Goal: Task Accomplishment & Management: Manage account settings

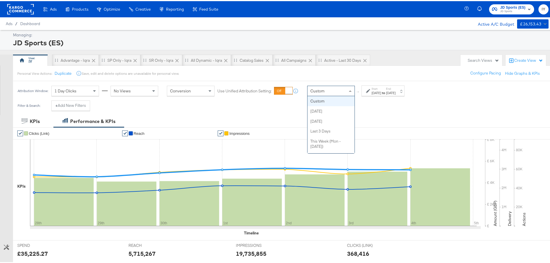
click at [328, 91] on div "Custom" at bounding box center [330, 90] width 47 height 10
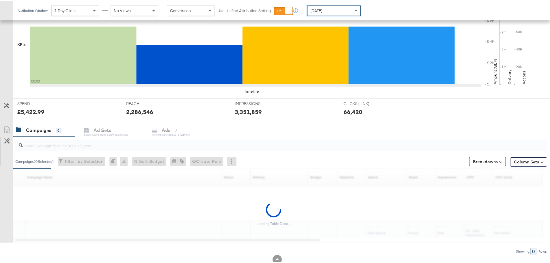
scroll to position [158, 0]
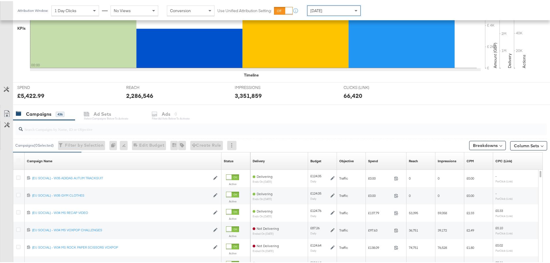
click at [73, 126] on input "search" at bounding box center [260, 125] width 475 height 11
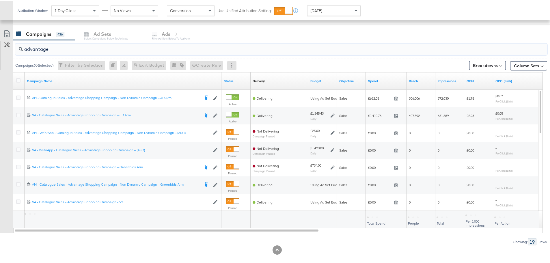
scroll to position [244, 0]
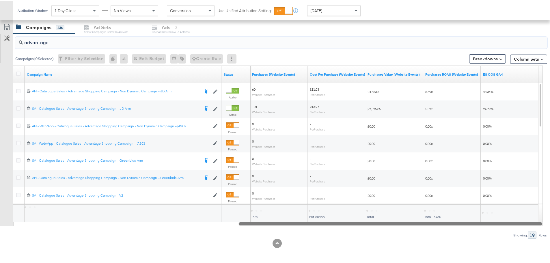
drag, startPoint x: 126, startPoint y: 223, endPoint x: 497, endPoint y: 240, distance: 371.2
click at [497, 240] on div "KPIs Performance & KPIs Customize KPIs ✔ Clicks (Link) ✔ Reach ✔ Impressions ✔ …" at bounding box center [277, 66] width 554 height 393
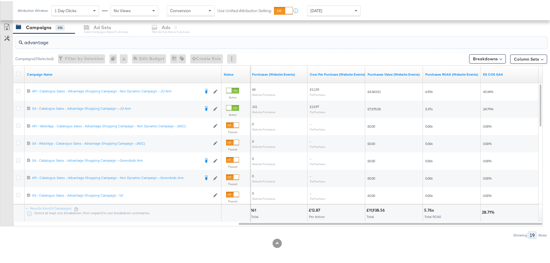
drag, startPoint x: 55, startPoint y: 44, endPoint x: -10, endPoint y: 44, distance: 65.2
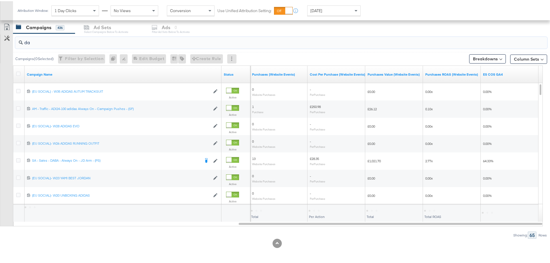
type input "d"
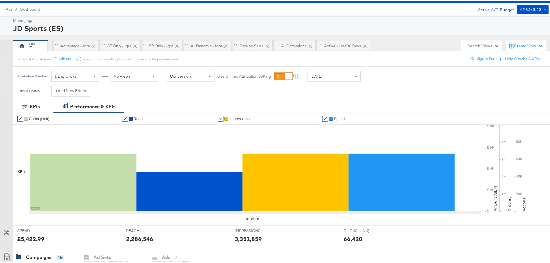
scroll to position [0, 0]
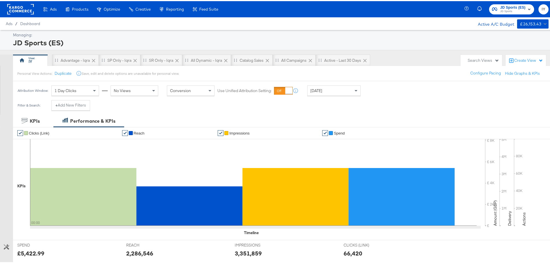
click at [309, 8] on div "Ads Ads Dashboard Main dashboard for Media Buying. New Campaign Create a new ca…" at bounding box center [277, 8] width 554 height 16
click at [321, 91] on span "[DATE]" at bounding box center [316, 89] width 12 height 5
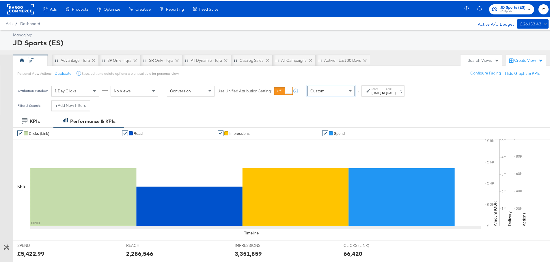
click at [374, 89] on label "Start:" at bounding box center [376, 88] width 10 height 4
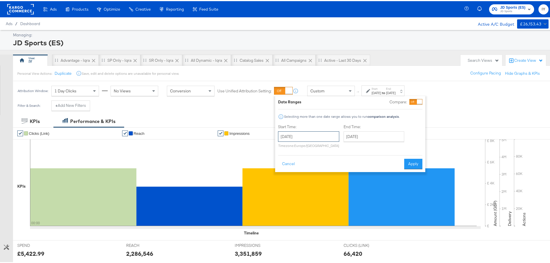
click at [315, 131] on input "[DATE]" at bounding box center [308, 135] width 61 height 10
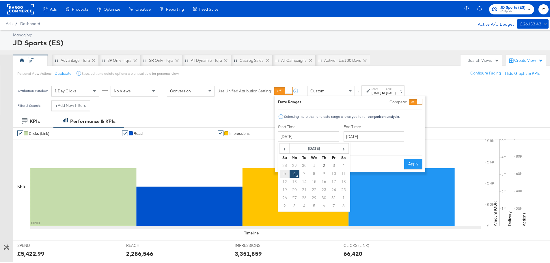
click at [284, 169] on td "5" at bounding box center [285, 173] width 10 height 8
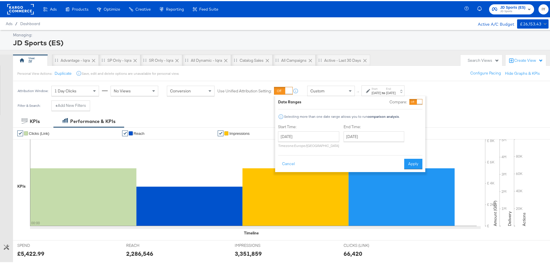
type input "[DATE]"
click at [377, 134] on input "[DATE]" at bounding box center [373, 135] width 61 height 10
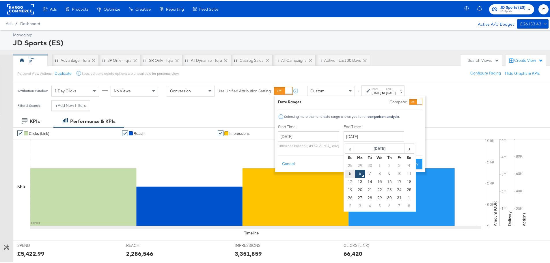
click at [349, 173] on td "5" at bounding box center [350, 173] width 10 height 8
type input "[DATE]"
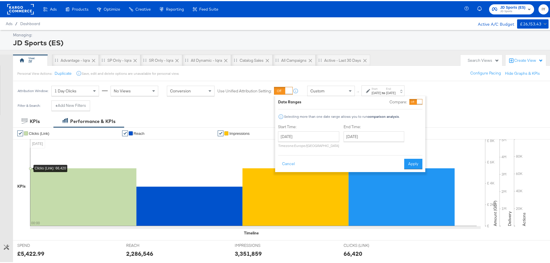
click at [425, 160] on icon at bounding box center [253, 181] width 446 height 87
click at [413, 162] on button "Apply" at bounding box center [413, 163] width 18 height 10
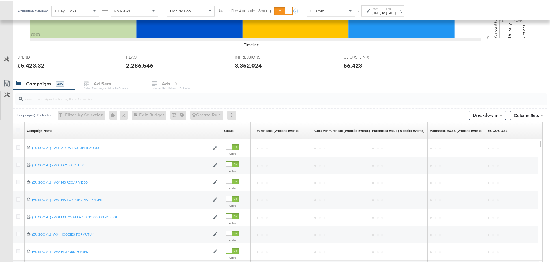
scroll to position [187, 0]
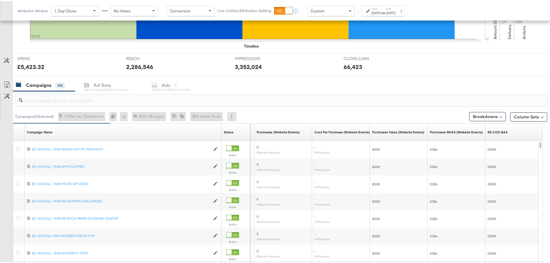
click at [70, 96] on input "search" at bounding box center [260, 96] width 475 height 11
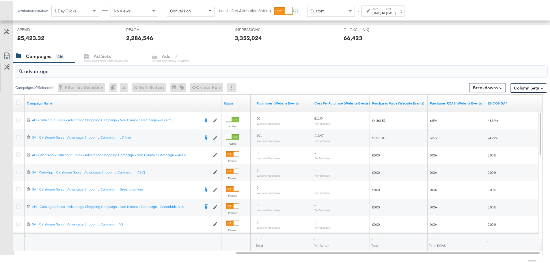
scroll to position [244, 0]
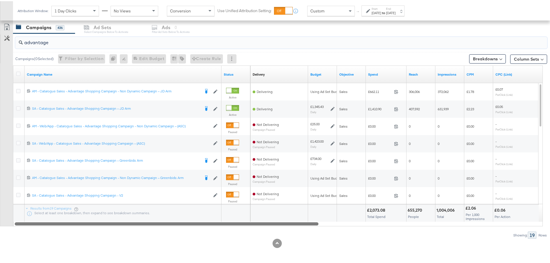
drag, startPoint x: 336, startPoint y: 224, endPoint x: 176, endPoint y: 240, distance: 161.0
click at [176, 240] on div "KPIs Performance & KPIs Customize KPIs ✔ Clicks (Link) ✔ Reach ✔ Impressions ✔ …" at bounding box center [277, 66] width 554 height 393
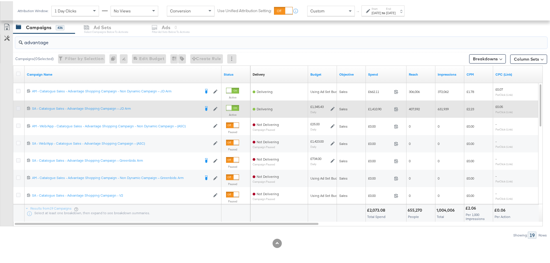
type input "advantage"
click at [18, 108] on icon at bounding box center [18, 107] width 4 height 4
click at [0, 0] on input "checkbox" at bounding box center [0, 0] width 0 height 0
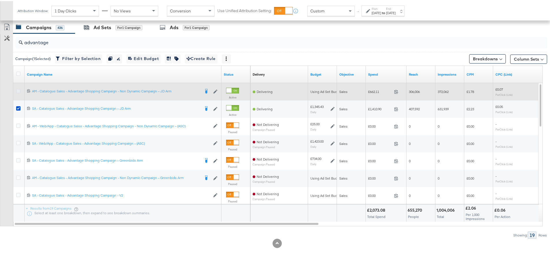
click at [18, 90] on icon at bounding box center [18, 90] width 4 height 4
click at [0, 0] on input "checkbox" at bounding box center [0, 0] width 0 height 0
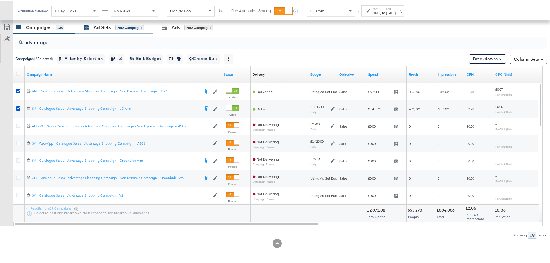
click at [119, 24] on div "for 2 Campaigns" at bounding box center [129, 26] width 29 height 5
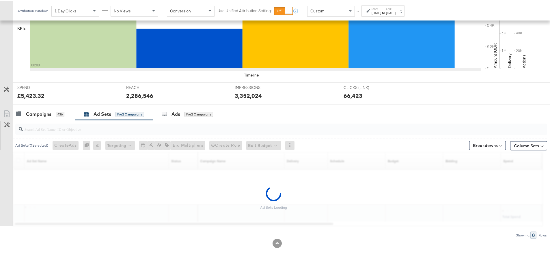
scroll to position [158, 0]
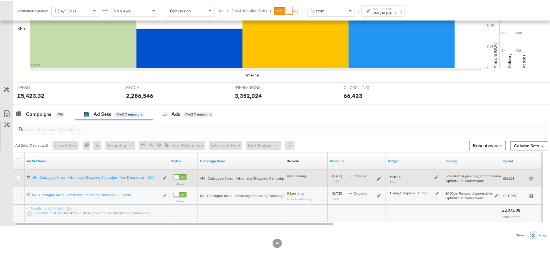
click at [438, 175] on icon at bounding box center [436, 176] width 4 height 4
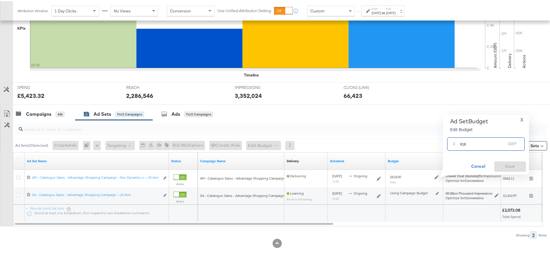
drag, startPoint x: 461, startPoint y: 144, endPoint x: 449, endPoint y: 144, distance: 12.4
click at [449, 144] on div "£ 618 GBP" at bounding box center [485, 142] width 77 height 13
type input "518"
click at [508, 165] on span "Save" at bounding box center [509, 165] width 27 height 7
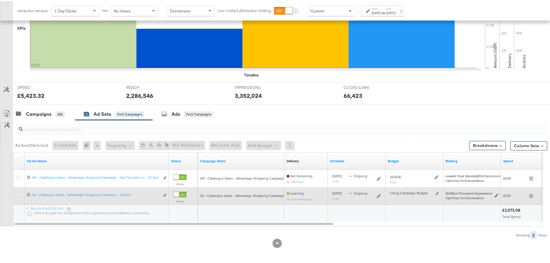
click at [17, 194] on icon at bounding box center [18, 194] width 4 height 4
click at [0, 0] on input "checkbox" at bounding box center [0, 0] width 0 height 0
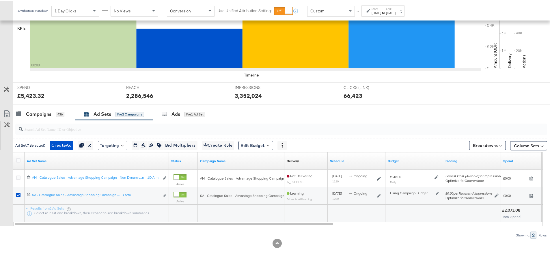
click at [106, 111] on div "Ad Sets" at bounding box center [103, 113] width 18 height 7
click at [52, 111] on div "Campaigns 436" at bounding box center [40, 113] width 48 height 7
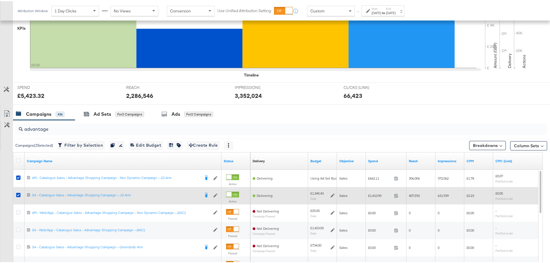
click at [333, 196] on icon at bounding box center [332, 194] width 4 height 4
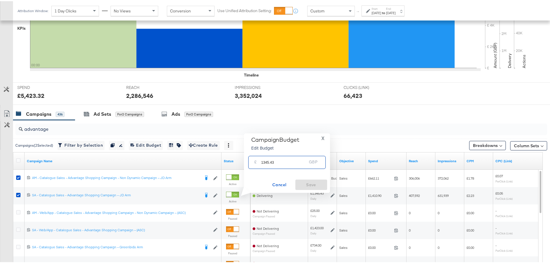
click at [264, 160] on input "1345.43" at bounding box center [284, 159] width 46 height 12
type input "1445.43"
click at [308, 182] on span "Save" at bounding box center [311, 183] width 27 height 7
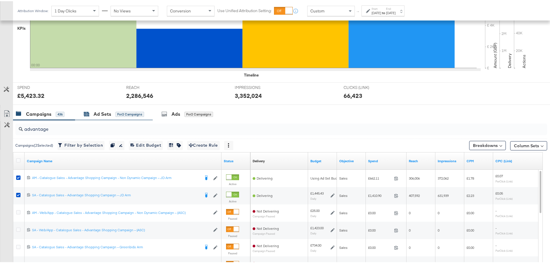
click at [105, 114] on div "Ad Sets" at bounding box center [103, 113] width 18 height 7
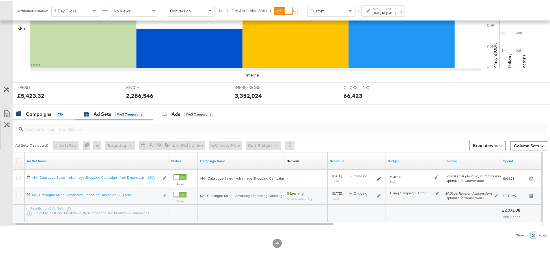
click at [49, 112] on div "Campaigns" at bounding box center [38, 113] width 25 height 7
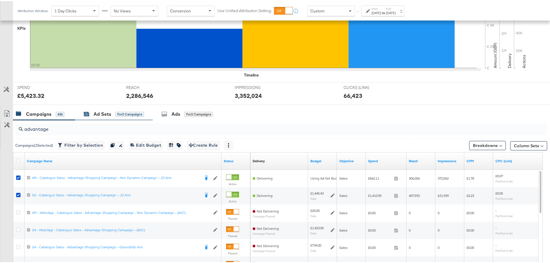
click at [105, 113] on div "Ad Sets" at bounding box center [103, 113] width 18 height 7
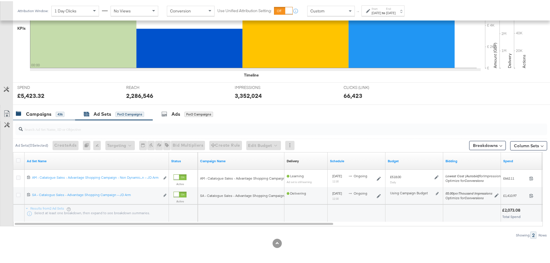
click at [40, 114] on div "Campaigns" at bounding box center [38, 113] width 25 height 7
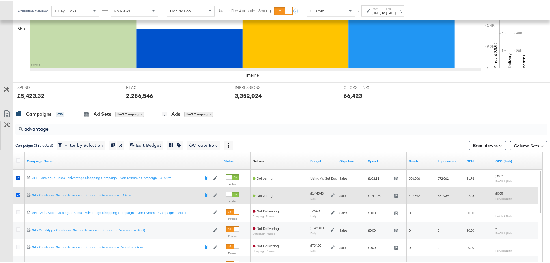
click at [19, 192] on icon at bounding box center [18, 194] width 4 height 4
click at [0, 0] on input "checkbox" at bounding box center [0, 0] width 0 height 0
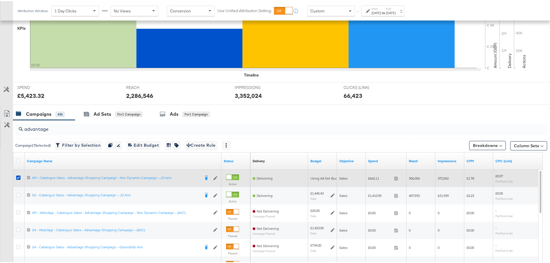
click at [17, 179] on div at bounding box center [19, 177] width 6 height 6
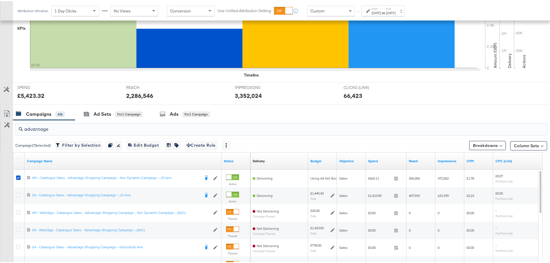
drag, startPoint x: 65, startPoint y: 128, endPoint x: -16, endPoint y: 125, distance: 81.2
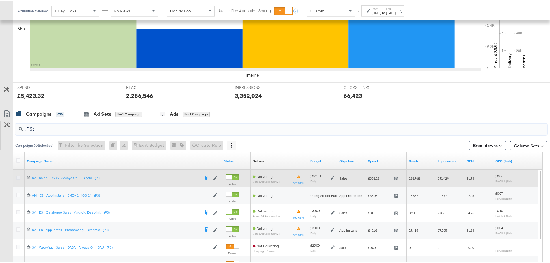
type input "(PS)"
click at [19, 175] on icon at bounding box center [18, 176] width 4 height 4
click at [0, 0] on input "checkbox" at bounding box center [0, 0] width 0 height 0
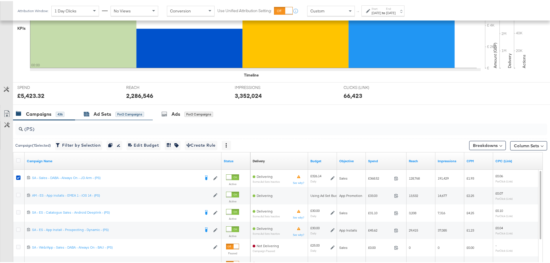
click at [114, 111] on div "Ad Sets for 2 Campaigns" at bounding box center [114, 113] width 60 height 7
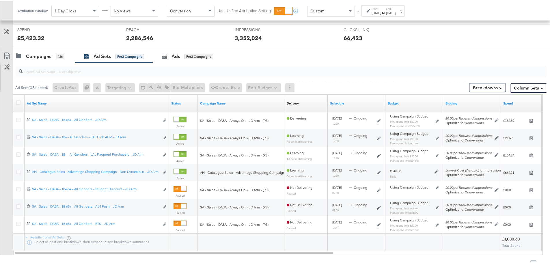
scroll to position [244, 0]
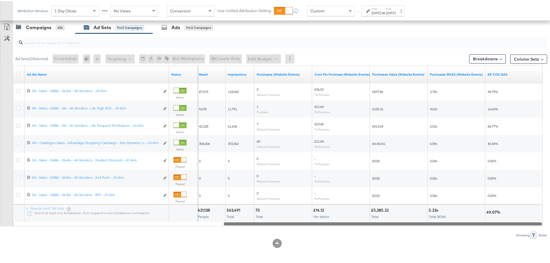
drag, startPoint x: 227, startPoint y: 224, endPoint x: 506, endPoint y: 216, distance: 279.5
click at [506, 216] on div "Ad Set Name Status Reach Impressions Purchases (Website Events) Cost Per Purcha…" at bounding box center [278, 144] width 530 height 161
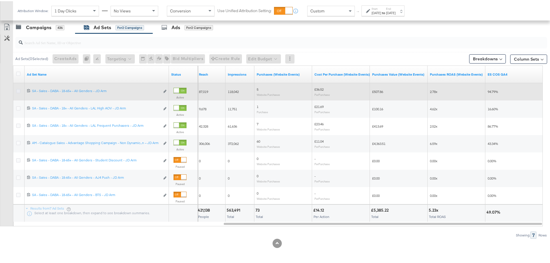
click at [19, 91] on icon at bounding box center [18, 90] width 4 height 4
click at [0, 0] on input "checkbox" at bounding box center [0, 0] width 0 height 0
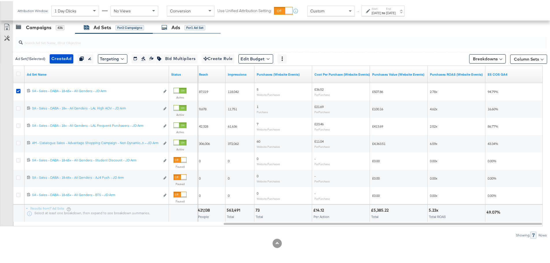
click at [174, 28] on div "Ads" at bounding box center [175, 26] width 9 height 7
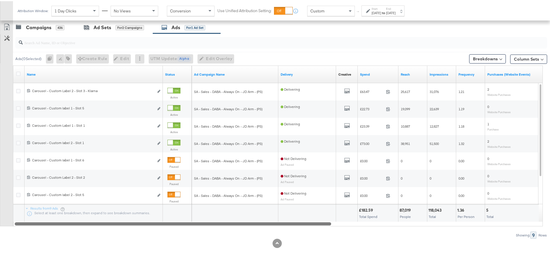
drag, startPoint x: 305, startPoint y: 224, endPoint x: 285, endPoint y: 238, distance: 24.4
click at [285, 238] on div "KPIs Performance & KPIs Customize KPIs ✔ Clicks (Link) ✔ Reach ✔ Impressions ✔ …" at bounding box center [277, 66] width 554 height 393
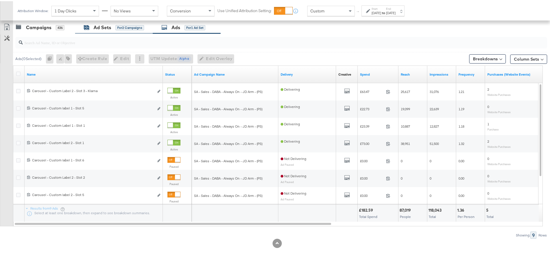
click at [87, 27] on icon at bounding box center [86, 27] width 5 height 4
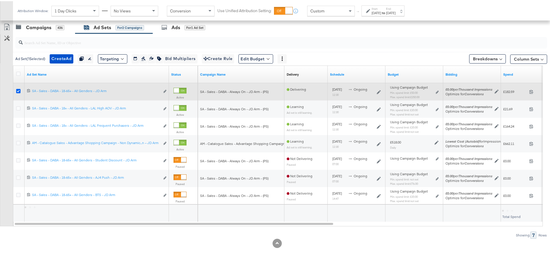
click at [17, 90] on icon at bounding box center [18, 90] width 4 height 4
click at [0, 0] on input "checkbox" at bounding box center [0, 0] width 0 height 0
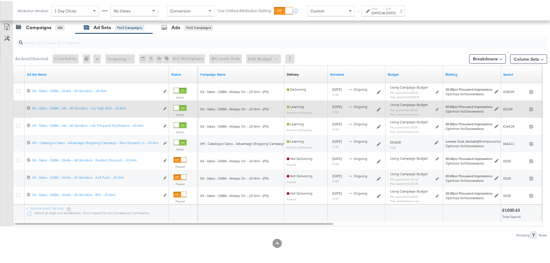
click at [17, 107] on icon at bounding box center [18, 107] width 4 height 4
click at [0, 0] on input "checkbox" at bounding box center [0, 0] width 0 height 0
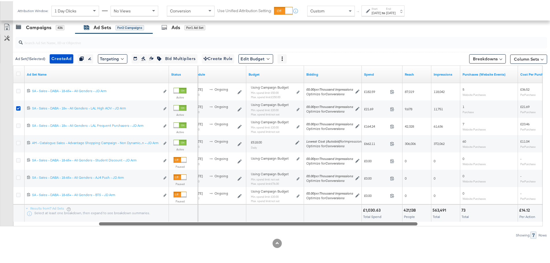
drag, startPoint x: 201, startPoint y: 224, endPoint x: 285, endPoint y: 233, distance: 84.7
click at [285, 233] on div "Ad Set ( 1 Selected) Create Ad Create 1 ad Duplicate 1 ad set Rename 1 ad set E…" at bounding box center [273, 134] width 547 height 205
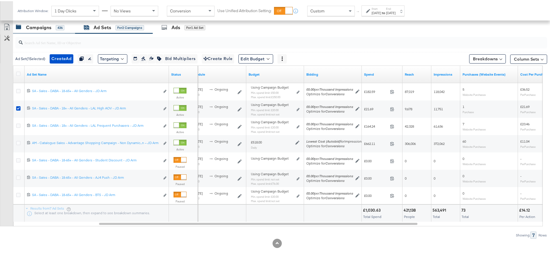
click at [51, 26] on div "Campaigns 436" at bounding box center [40, 26] width 48 height 7
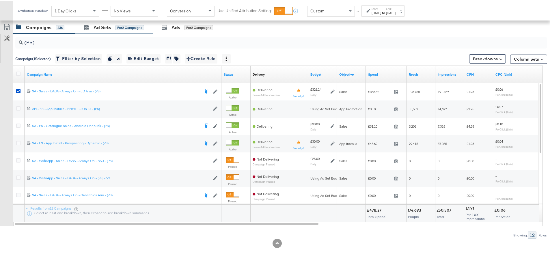
click at [105, 22] on div "Ad Sets for 2 Campaigns" at bounding box center [114, 26] width 78 height 12
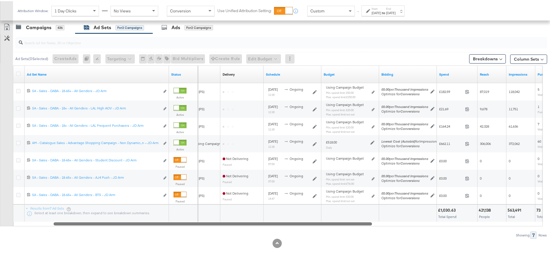
drag, startPoint x: 308, startPoint y: 222, endPoint x: 382, endPoint y: 236, distance: 75.2
click at [382, 236] on div "Ad Sets ( 0 Selected) Create Ads At least one ad set must be selected 0 Rename …" at bounding box center [273, 134] width 547 height 205
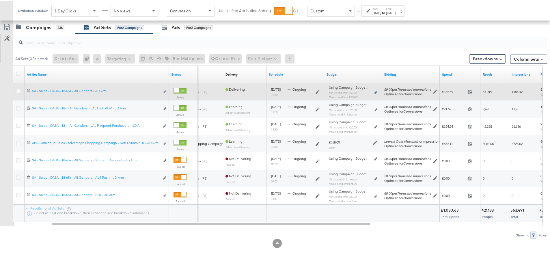
click at [375, 91] on icon at bounding box center [375, 90] width 3 height 3
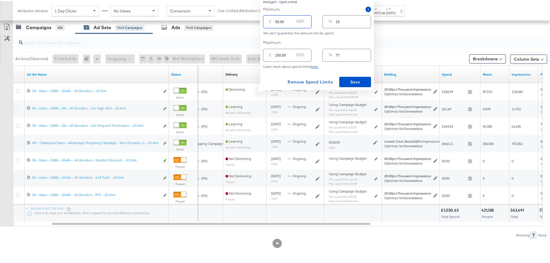
click at [276, 21] on input "50.00" at bounding box center [284, 18] width 18 height 12
type input "0.00"
type input "0"
type input "20.00"
type input "6"
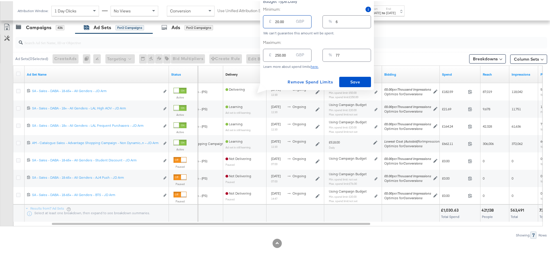
type input "20.00"
drag, startPoint x: 281, startPoint y: 54, endPoint x: 250, endPoint y: 55, distance: 31.5
click at [250, 55] on div "Managing: JD Sports (ES) IY Advantage - Iqra SP only - Iqra SR only - Iqra All …" at bounding box center [277, 23] width 554 height 479
type input "1"
type input "0"
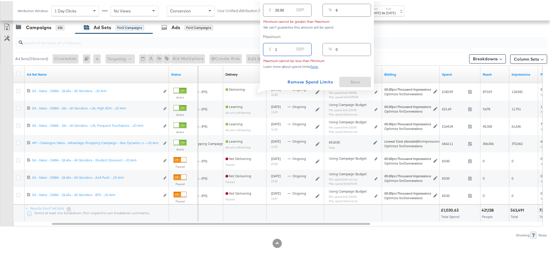
type input "10"
type input "3"
type input "100"
type input "31"
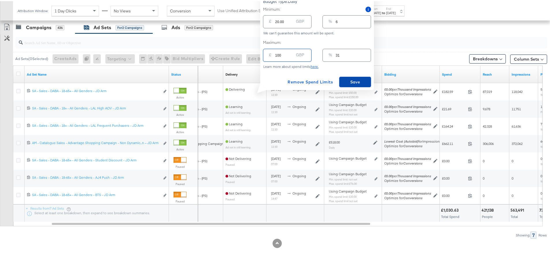
type input "100.00"
click at [353, 78] on span "Save" at bounding box center [354, 80] width 27 height 7
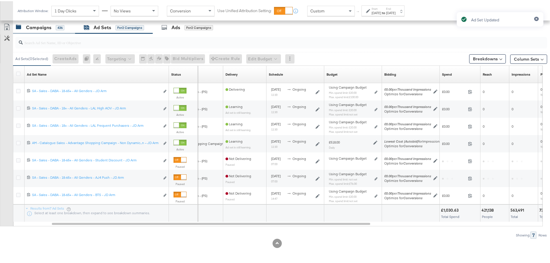
click at [49, 30] on div "Campaigns 436" at bounding box center [44, 26] width 62 height 12
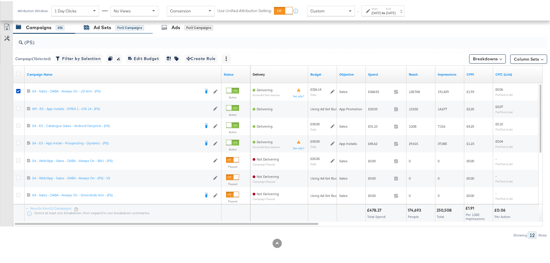
click at [124, 26] on div "for 2 Campaigns" at bounding box center [129, 26] width 29 height 5
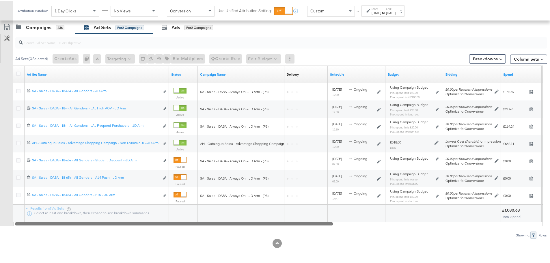
drag, startPoint x: 305, startPoint y: 224, endPoint x: 208, endPoint y: 241, distance: 98.5
click at [208, 241] on div "KPIs Performance & KPIs Customize KPIs ✔ Clicks (Link) ✔ Reach ✔ Impressions ✔ …" at bounding box center [277, 66] width 554 height 393
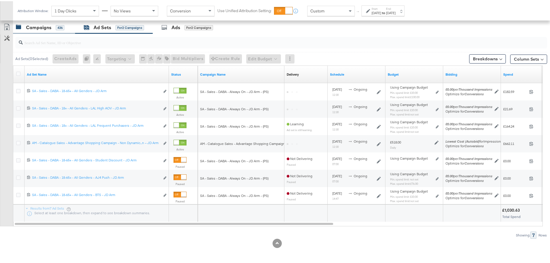
click at [50, 31] on div "Campaigns 436" at bounding box center [44, 26] width 62 height 12
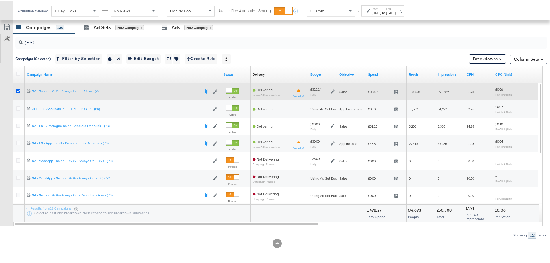
click at [18, 91] on icon at bounding box center [18, 90] width 4 height 4
click at [0, 0] on input "checkbox" at bounding box center [0, 0] width 0 height 0
click at [18, 91] on icon at bounding box center [18, 90] width 4 height 4
click at [0, 0] on input "checkbox" at bounding box center [0, 0] width 0 height 0
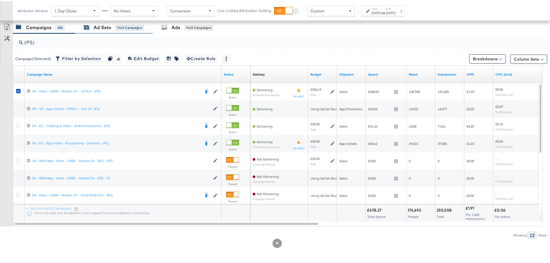
click at [121, 23] on div "Ad Sets for 2 Campaigns" at bounding box center [114, 26] width 60 height 7
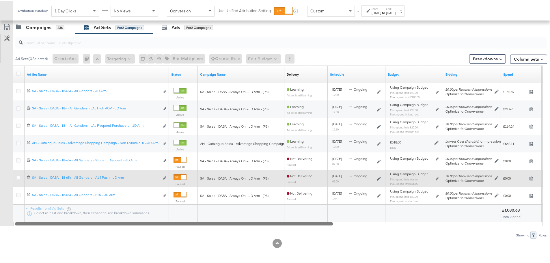
drag, startPoint x: 254, startPoint y: 223, endPoint x: 121, endPoint y: 172, distance: 142.7
click at [177, 225] on div "Ad Set Name Status Campaign Name Delivery Sorting Unavailable Schedule Budget B…" at bounding box center [278, 144] width 530 height 161
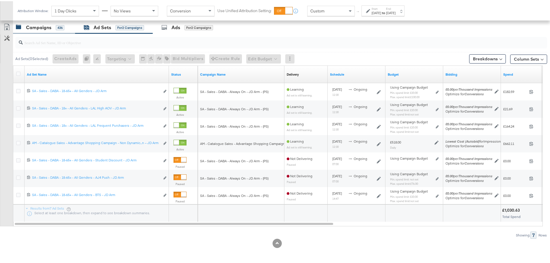
click at [43, 26] on div "Campaigns" at bounding box center [38, 26] width 25 height 7
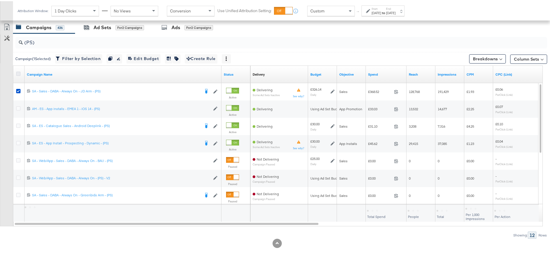
click at [18, 71] on icon at bounding box center [18, 72] width 4 height 4
click at [0, 0] on input "checkbox" at bounding box center [0, 0] width 0 height 0
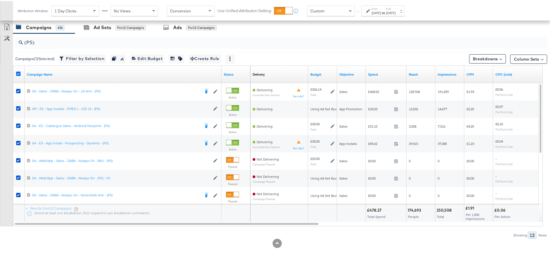
click at [18, 71] on icon at bounding box center [18, 72] width 4 height 4
click at [0, 0] on input "checkbox" at bounding box center [0, 0] width 0 height 0
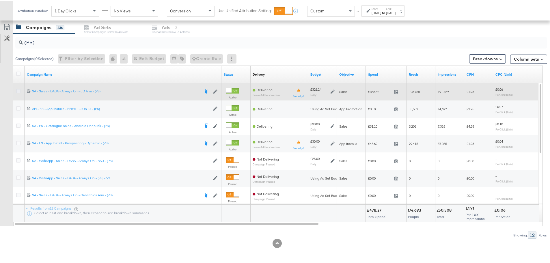
click at [18, 90] on icon at bounding box center [18, 90] width 4 height 4
click at [0, 0] on input "checkbox" at bounding box center [0, 0] width 0 height 0
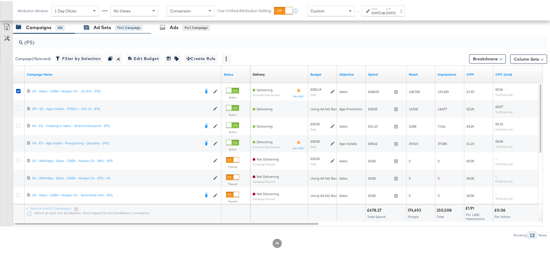
click at [101, 27] on div "Ad Sets" at bounding box center [103, 26] width 18 height 7
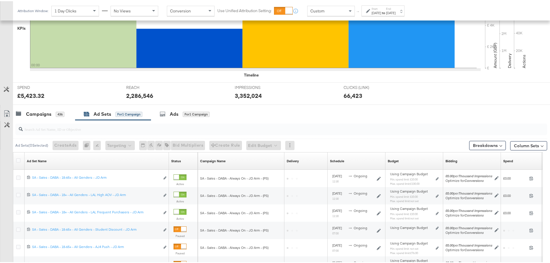
scroll to position [227, 0]
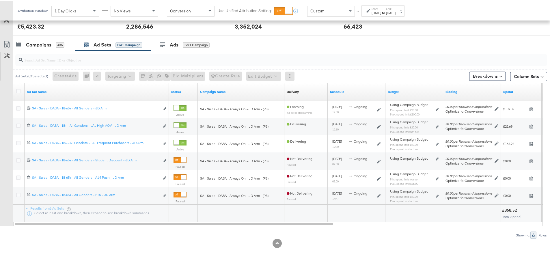
drag, startPoint x: 209, startPoint y: 225, endPoint x: 219, endPoint y: 226, distance: 10.7
click at [219, 226] on div "Ad Sets ( 0 Selected) Create Ads At least one ad set must be selected 0 Rename …" at bounding box center [273, 144] width 547 height 188
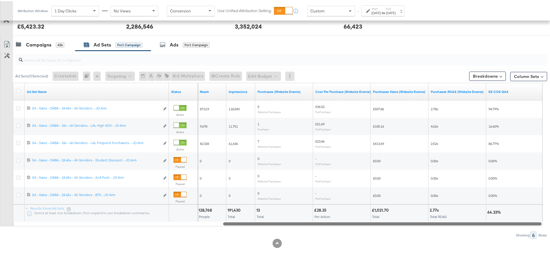
drag, startPoint x: 220, startPoint y: 223, endPoint x: 503, endPoint y: 224, distance: 283.1
click at [503, 224] on div at bounding box center [382, 222] width 318 height 5
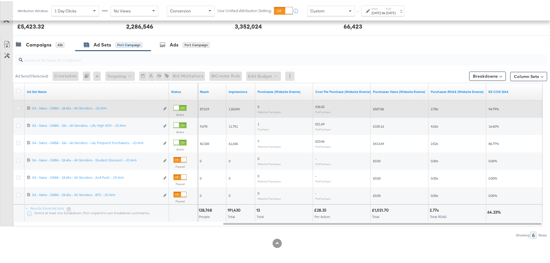
click at [19, 107] on icon at bounding box center [18, 107] width 4 height 4
click at [0, 0] on input "checkbox" at bounding box center [0, 0] width 0 height 0
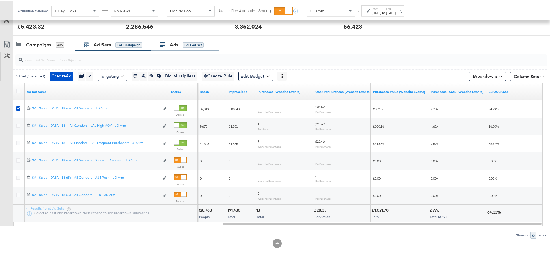
click at [173, 45] on div "Ads" at bounding box center [174, 43] width 9 height 7
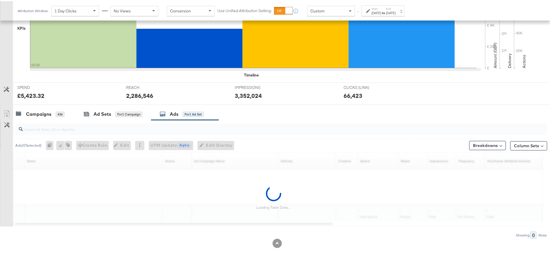
scroll to position [244, 0]
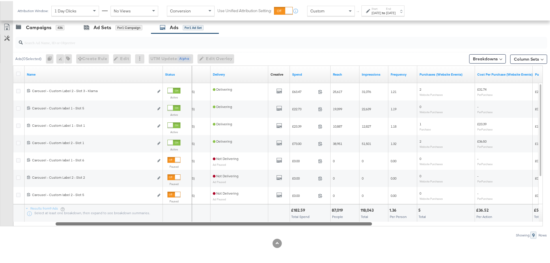
drag, startPoint x: 257, startPoint y: 223, endPoint x: 370, endPoint y: 241, distance: 114.9
click at [370, 241] on div "KPIs Performance & KPIs Customize KPIs ✔ Clicks (Link) ✔ Reach ✔ Impressions ✔ …" at bounding box center [277, 66] width 554 height 393
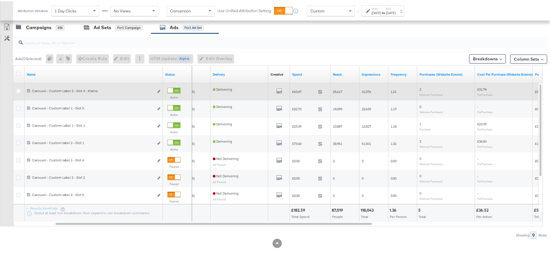
click at [173, 89] on div at bounding box center [170, 89] width 5 height 5
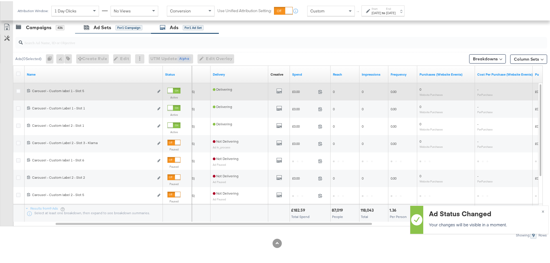
click at [86, 30] on div "Ad Sets for 1 Campaign" at bounding box center [113, 26] width 76 height 12
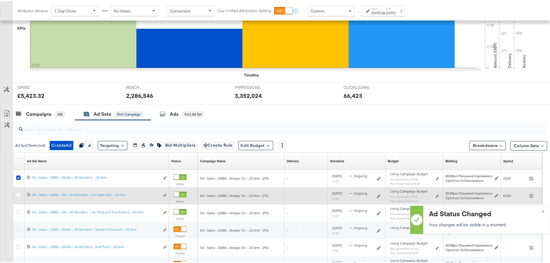
scroll to position [227, 0]
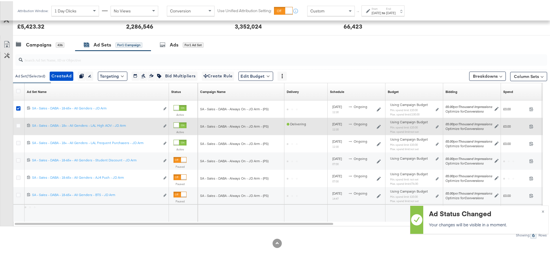
click at [19, 105] on icon at bounding box center [18, 107] width 4 height 4
click at [0, 0] on input "checkbox" at bounding box center [0, 0] width 0 height 0
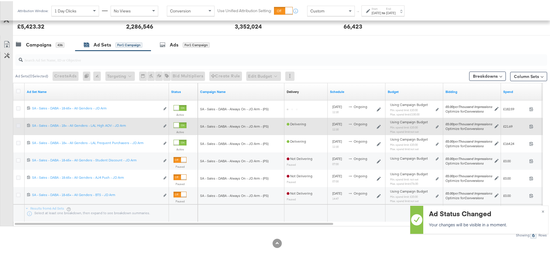
click at [20, 126] on icon at bounding box center [18, 124] width 4 height 4
click at [0, 0] on input "checkbox" at bounding box center [0, 0] width 0 height 0
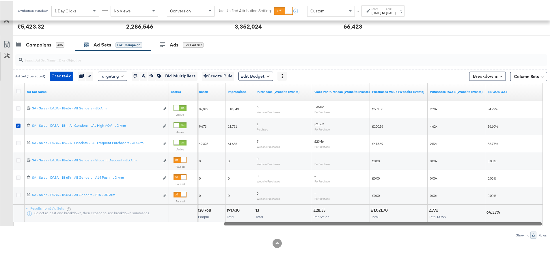
drag, startPoint x: 238, startPoint y: 224, endPoint x: 554, endPoint y: 228, distance: 316.3
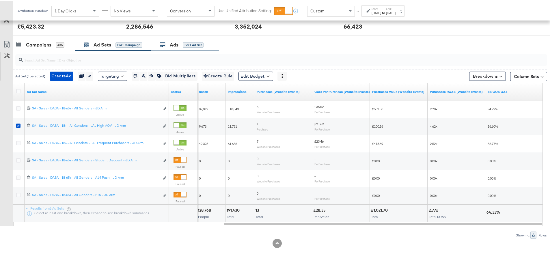
click at [181, 41] on div "Ads for 1 Ad Set" at bounding box center [182, 43] width 44 height 7
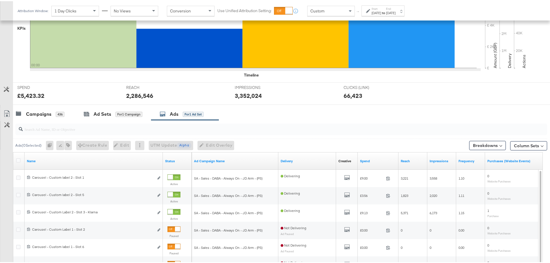
scroll to position [244, 0]
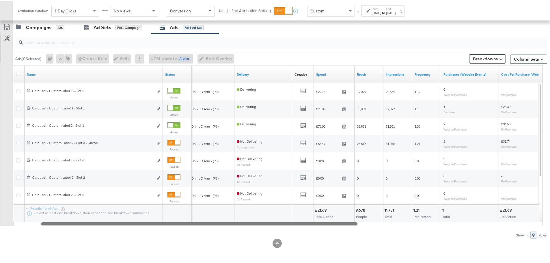
drag, startPoint x: 276, startPoint y: 224, endPoint x: 352, endPoint y: 225, distance: 76.2
click at [352, 225] on div at bounding box center [199, 222] width 316 height 5
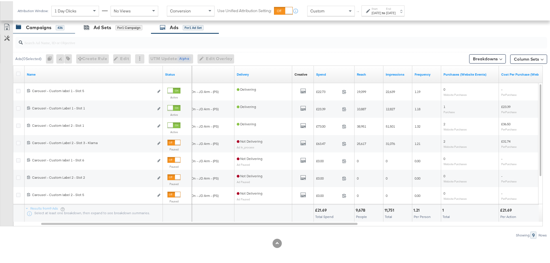
click at [40, 28] on div "Campaigns" at bounding box center [38, 26] width 25 height 7
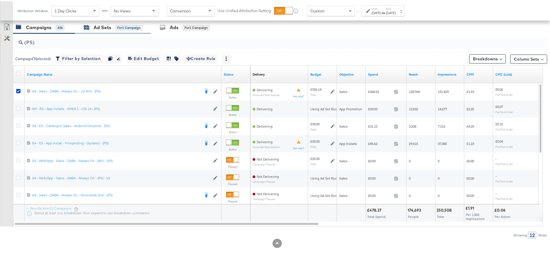
click at [90, 27] on div "Ad Sets for 1 Campaign" at bounding box center [113, 26] width 59 height 7
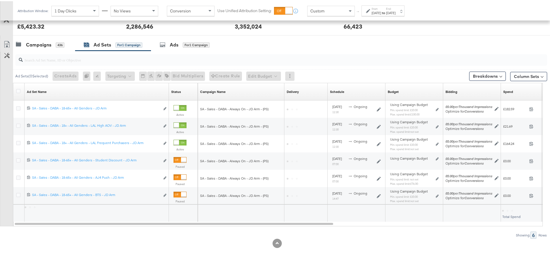
scroll to position [227, 0]
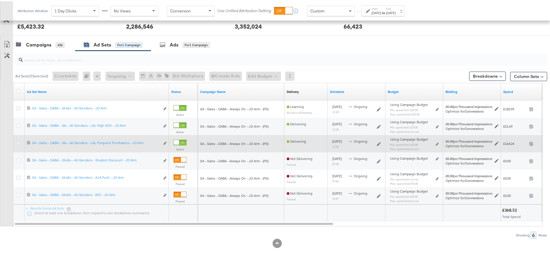
click at [17, 141] on icon at bounding box center [18, 142] width 4 height 4
click at [0, 0] on input "checkbox" at bounding box center [0, 0] width 0 height 0
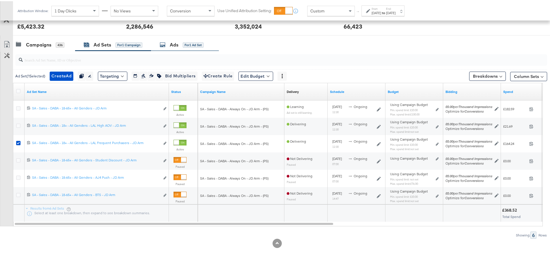
click at [180, 43] on div "Ads for 1 Ad Set" at bounding box center [182, 43] width 44 height 7
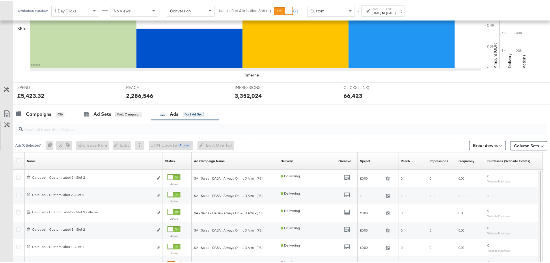
scroll to position [244, 0]
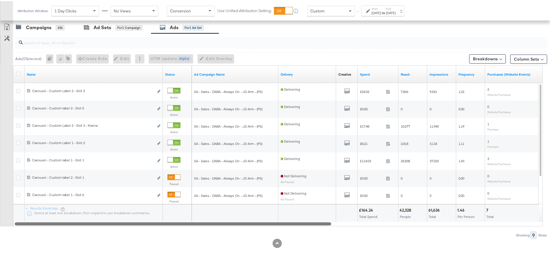
drag, startPoint x: 262, startPoint y: 222, endPoint x: 252, endPoint y: 219, distance: 10.2
click at [270, 229] on div "Ads ( 0 Selected) 0 Rename 0 ads Tags for 0 campaigns Create Rule Edit 0 ads Ed…" at bounding box center [273, 134] width 547 height 205
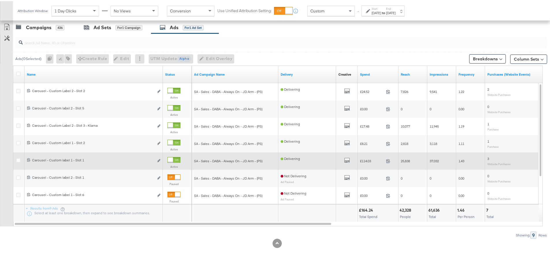
click at [175, 159] on div at bounding box center [173, 159] width 13 height 6
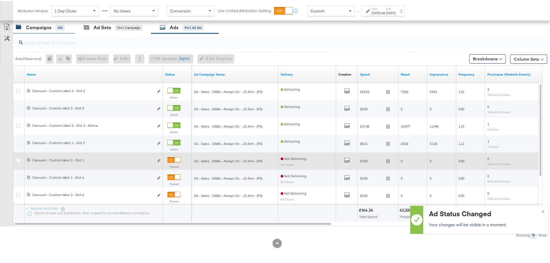
click at [49, 29] on div "Campaigns" at bounding box center [38, 26] width 25 height 7
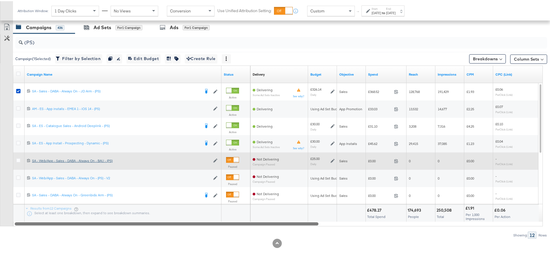
drag, startPoint x: 244, startPoint y: 221, endPoint x: 121, endPoint y: 160, distance: 137.7
click at [229, 234] on div "(PS) Campaign ( 1 Selected) Filter by Selection Filter 1 campaign Duplicate 1 c…" at bounding box center [273, 134] width 547 height 205
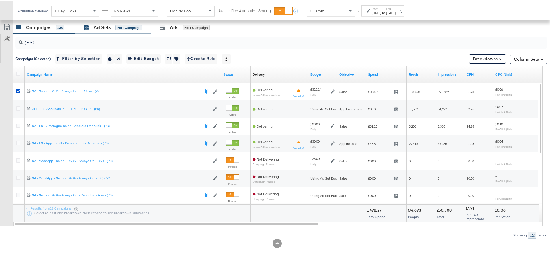
click at [99, 28] on div "Ad Sets" at bounding box center [103, 26] width 18 height 7
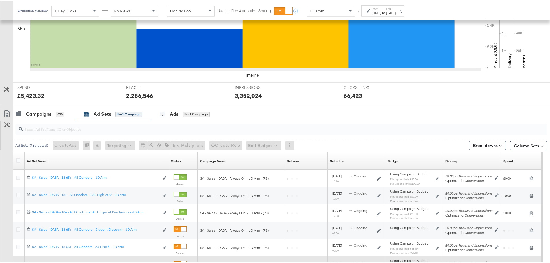
scroll to position [227, 0]
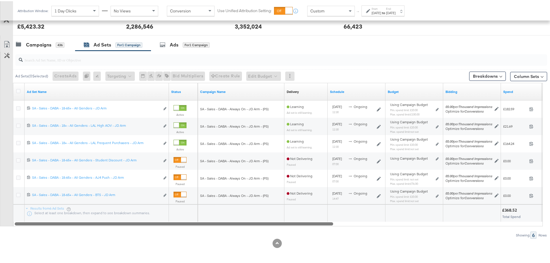
drag, startPoint x: 232, startPoint y: 224, endPoint x: 210, endPoint y: 224, distance: 21.6
click at [233, 242] on div "KPIs Performance & KPIs Customize KPIs ✔ Clicks (Link) ✔ Reach ✔ Impressions ✔ …" at bounding box center [277, 75] width 554 height 376
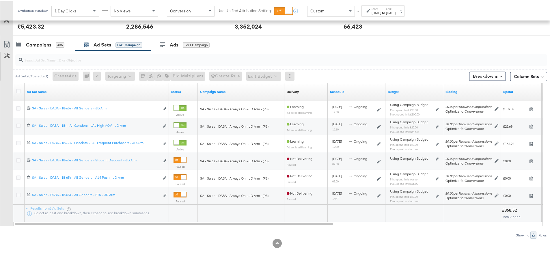
click at [41, 37] on div at bounding box center [277, 36] width 554 height 5
click at [41, 42] on div "Campaigns" at bounding box center [38, 43] width 25 height 7
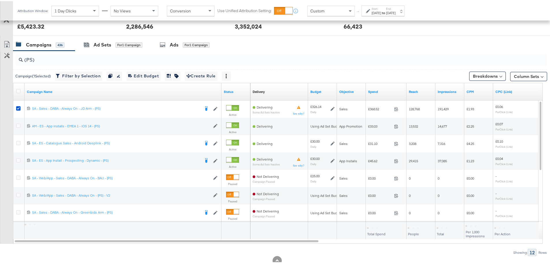
scroll to position [244, 0]
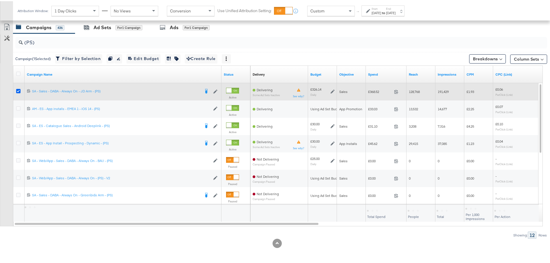
click at [16, 92] on icon at bounding box center [18, 90] width 4 height 4
click at [0, 0] on input "checkbox" at bounding box center [0, 0] width 0 height 0
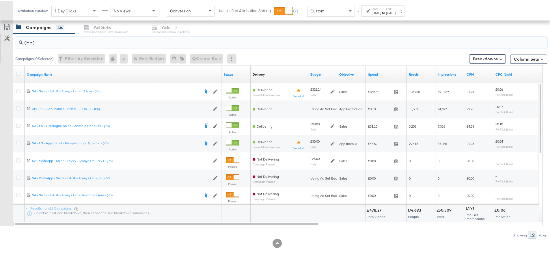
drag, startPoint x: 34, startPoint y: 42, endPoint x: 27, endPoint y: 42, distance: 7.2
click at [27, 42] on input "(PS)" at bounding box center [260, 38] width 475 height 11
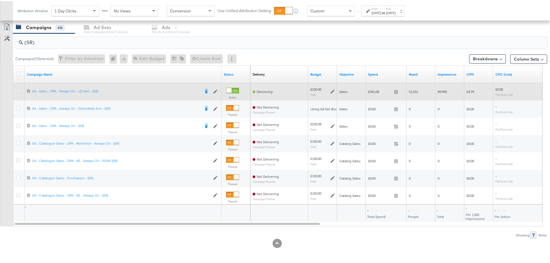
type input "(SR)"
click at [19, 89] on icon at bounding box center [18, 90] width 4 height 4
click at [0, 0] on input "checkbox" at bounding box center [0, 0] width 0 height 0
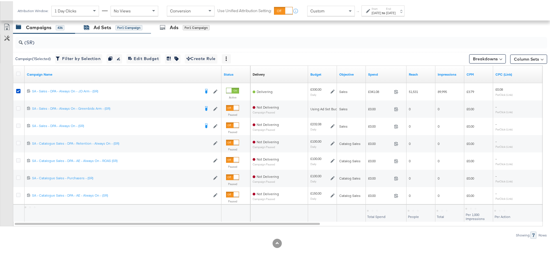
click at [96, 25] on div "Ad Sets" at bounding box center [103, 26] width 18 height 7
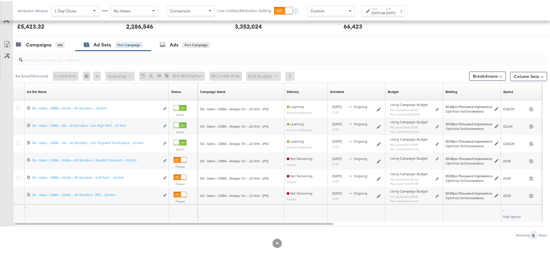
scroll to position [158, 0]
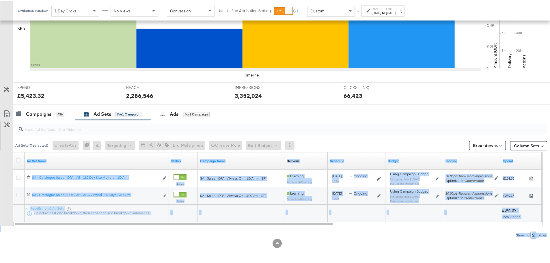
drag, startPoint x: 260, startPoint y: 226, endPoint x: 436, endPoint y: 241, distance: 176.7
click at [436, 241] on div "KPIs Performance & KPIs Customize KPIs ✔ Clicks (Link) ✔ Reach ✔ Impressions ✔ …" at bounding box center [277, 109] width 554 height 306
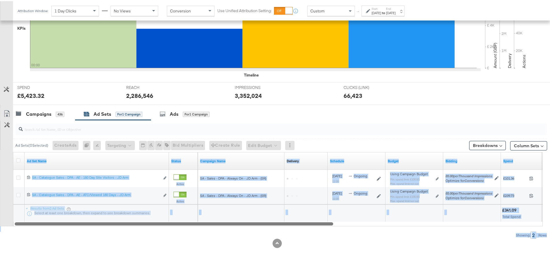
drag, startPoint x: 279, startPoint y: 223, endPoint x: 229, endPoint y: 224, distance: 49.9
click at [229, 224] on div at bounding box center [174, 222] width 318 height 5
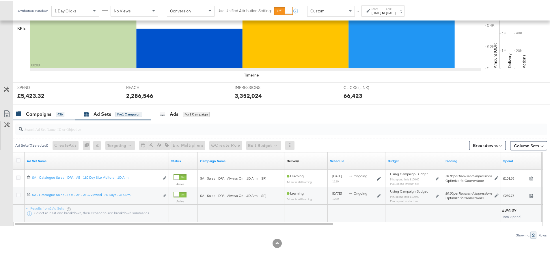
click at [39, 110] on div "Campaigns" at bounding box center [38, 113] width 25 height 7
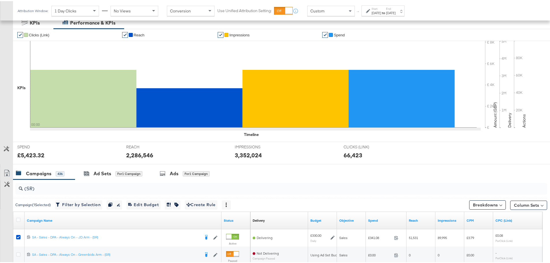
scroll to position [0, 0]
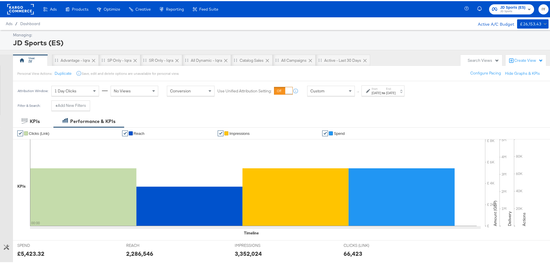
click at [503, 4] on span "JD Sports (ES)" at bounding box center [512, 6] width 25 height 6
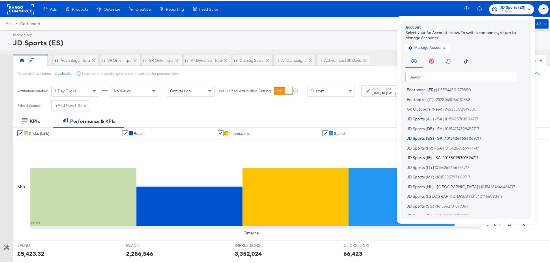
scroll to position [29, 0]
click at [426, 157] on span "JD Sports (IT)" at bounding box center [419, 157] width 25 height 5
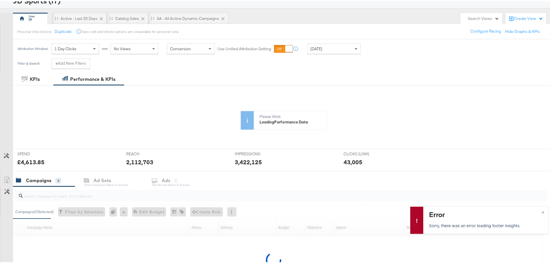
scroll to position [108, 0]
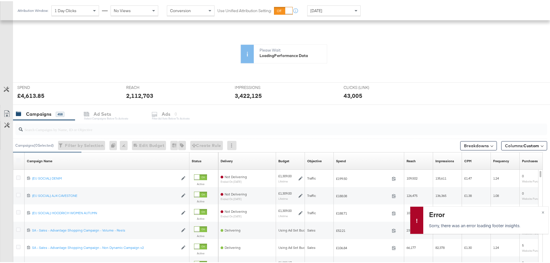
click at [83, 128] on input "search" at bounding box center [260, 125] width 475 height 11
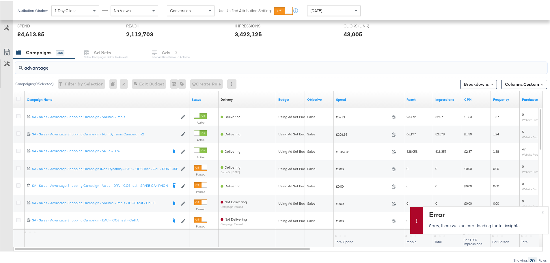
scroll to position [195, 0]
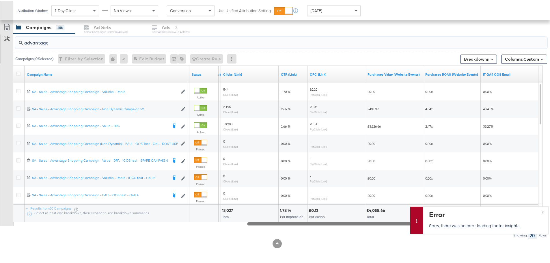
drag, startPoint x: 254, startPoint y: 223, endPoint x: 515, endPoint y: 230, distance: 260.7
click at [515, 230] on div "Managing: JD Sports (IT) IY Active - Last 30 Days Catalog Sales SA - All Active…" at bounding box center [277, 48] width 554 height 429
type input "advantage"
click at [347, 4] on div "Attribution Window: 1 Day Clicks No Views Conversion Use Unified Attribution Se…" at bounding box center [190, 9] width 355 height 19
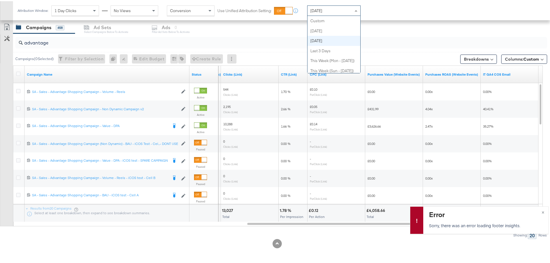
click at [330, 6] on div "[DATE]" at bounding box center [333, 10] width 53 height 10
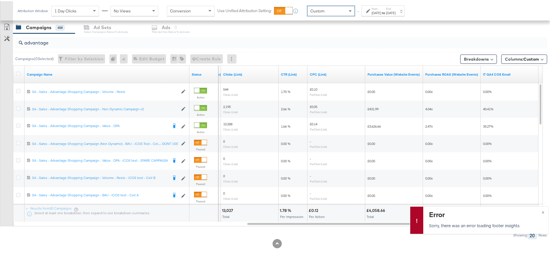
click at [376, 11] on div "[DATE]" at bounding box center [376, 12] width 10 height 5
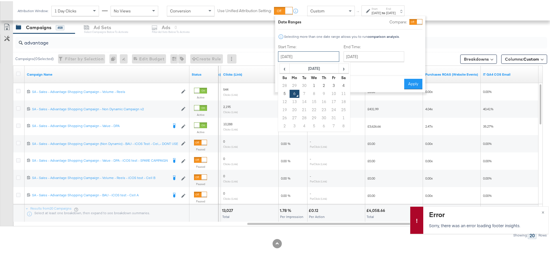
click at [318, 53] on input "[DATE]" at bounding box center [308, 55] width 61 height 10
click at [284, 90] on td "5" at bounding box center [285, 93] width 10 height 8
type input "[DATE]"
click at [371, 56] on input "[DATE]" at bounding box center [373, 55] width 61 height 10
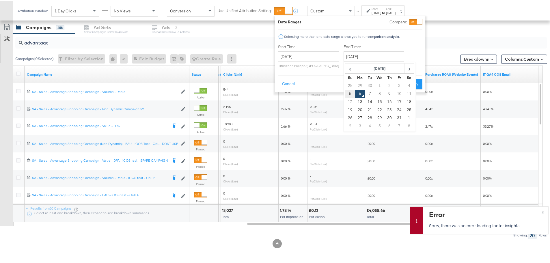
click at [347, 91] on td "5" at bounding box center [350, 93] width 10 height 8
type input "[DATE]"
click at [414, 81] on button "Apply" at bounding box center [413, 83] width 18 height 10
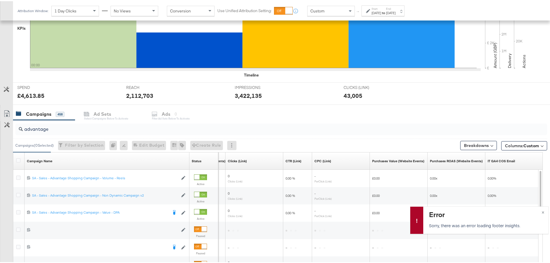
scroll to position [244, 0]
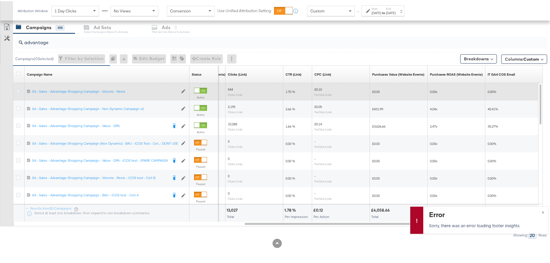
click at [17, 91] on icon at bounding box center [18, 90] width 4 height 4
click at [0, 0] on input "checkbox" at bounding box center [0, 0] width 0 height 0
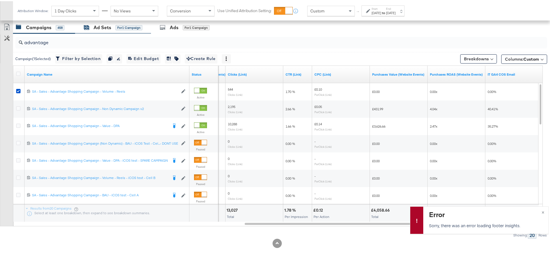
click at [85, 28] on icon at bounding box center [86, 27] width 5 height 4
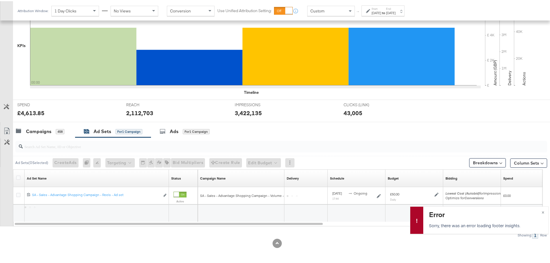
scroll to position [141, 0]
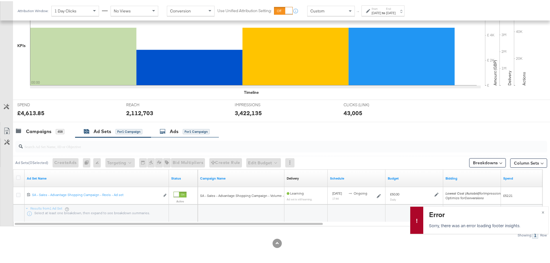
click at [179, 130] on div "Ads for 1 Campaign" at bounding box center [185, 130] width 50 height 7
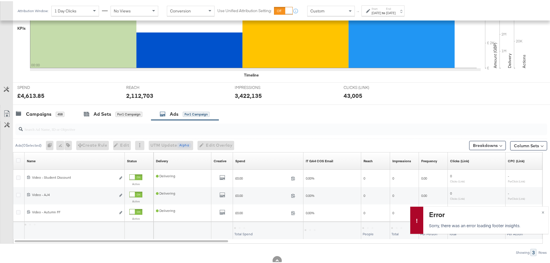
scroll to position [175, 0]
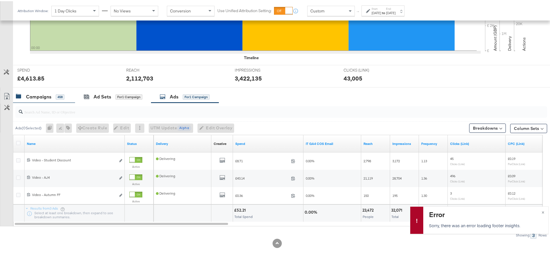
click at [50, 97] on div "Campaigns" at bounding box center [38, 95] width 25 height 7
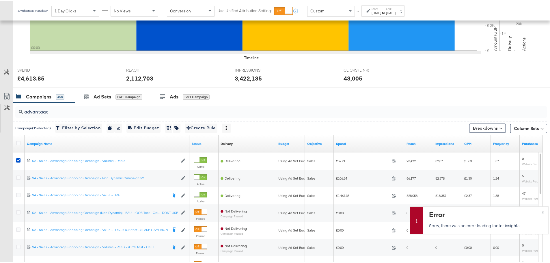
scroll to position [244, 0]
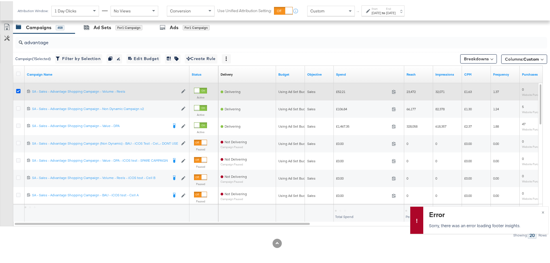
drag, startPoint x: 19, startPoint y: 89, endPoint x: 40, endPoint y: 50, distance: 44.7
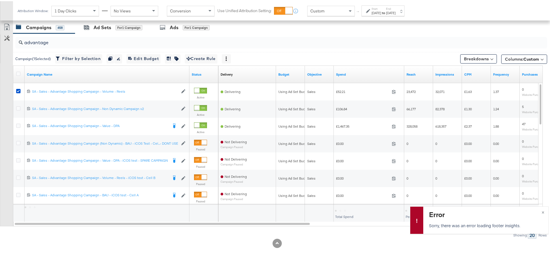
click at [19, 89] on icon at bounding box center [18, 90] width 4 height 4
click at [0, 0] on input "checkbox" at bounding box center [0, 0] width 0 height 0
drag, startPoint x: -28, startPoint y: 39, endPoint x: -47, endPoint y: 38, distance: 19.1
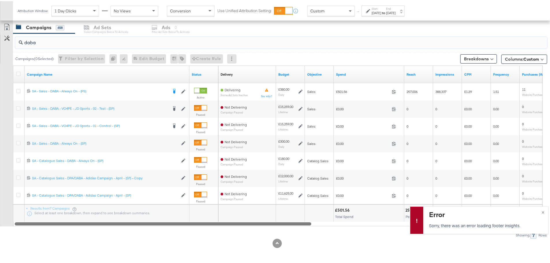
drag, startPoint x: 274, startPoint y: 223, endPoint x: 188, endPoint y: 244, distance: 88.6
click at [188, 244] on div "KPIs Performance & KPIs Customize KPIs ✔ Clicks (Link) ✔ Reach ✔ Impressions ✔ …" at bounding box center [277, 66] width 554 height 393
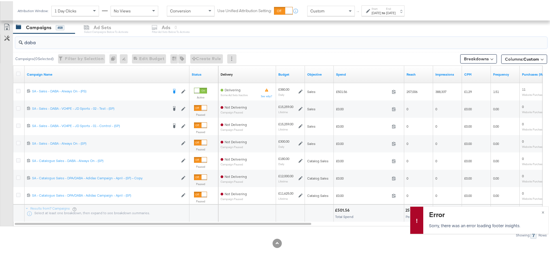
drag, startPoint x: 40, startPoint y: 42, endPoint x: -42, endPoint y: 43, distance: 81.7
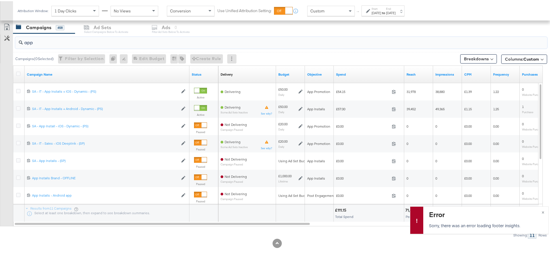
drag, startPoint x: 51, startPoint y: 42, endPoint x: 21, endPoint y: 38, distance: 29.9
click at [21, 38] on div "app" at bounding box center [281, 42] width 532 height 12
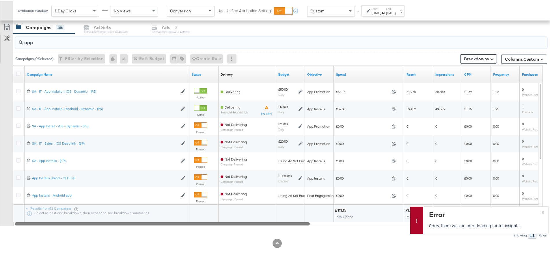
drag, startPoint x: 264, startPoint y: 223, endPoint x: 152, endPoint y: 224, distance: 112.0
click at [156, 233] on div "app Campaigns ( 0 Selected) Filter by Selection Filter 0 campaigns 0 Rename 0 c…" at bounding box center [273, 134] width 547 height 205
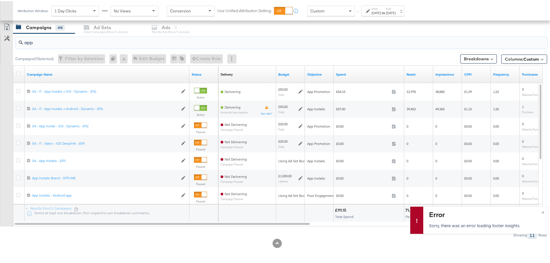
click at [39, 43] on input "app" at bounding box center [260, 38] width 475 height 11
drag, startPoint x: 42, startPoint y: 38, endPoint x: -48, endPoint y: 40, distance: 89.2
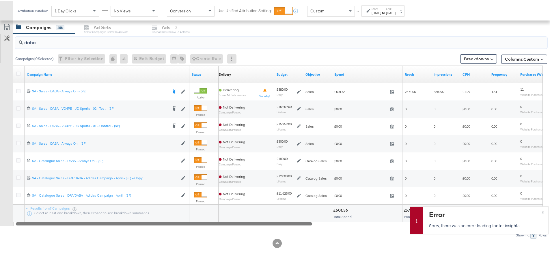
click at [252, 223] on div at bounding box center [164, 222] width 296 height 5
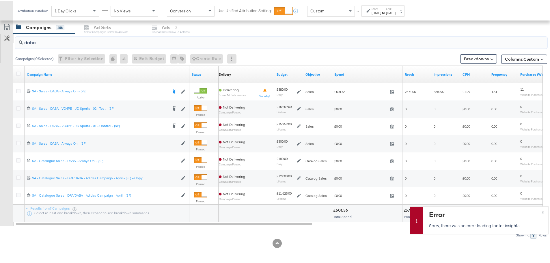
drag, startPoint x: 55, startPoint y: 42, endPoint x: 3, endPoint y: 38, distance: 52.4
click at [3, 38] on div "daba Campaigns ( 0 Selected) Filter by Selection Filter 0 campaigns 0 Rename 0 …" at bounding box center [273, 134] width 547 height 205
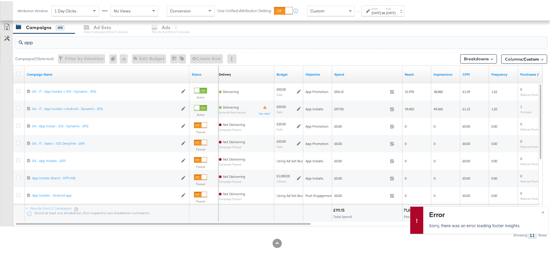
drag, startPoint x: 50, startPoint y: 43, endPoint x: -17, endPoint y: 40, distance: 66.7
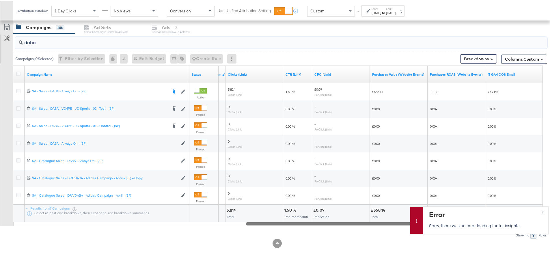
drag, startPoint x: 210, startPoint y: 222, endPoint x: 538, endPoint y: 244, distance: 328.5
click at [538, 244] on div "KPIs Performance & KPIs Customize KPIs ✔ Clicks (Link) ✔ Reach ✔ Impressions ✔ …" at bounding box center [277, 66] width 554 height 393
drag, startPoint x: 48, startPoint y: 42, endPoint x: -42, endPoint y: 44, distance: 90.1
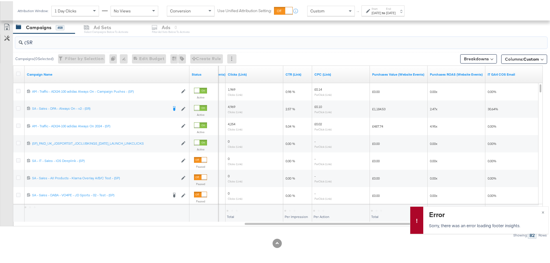
scroll to position [192, 0]
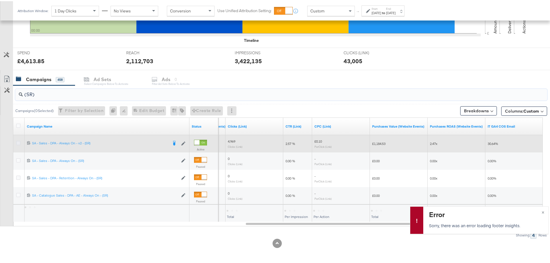
type input "(SR)"
click at [18, 143] on icon at bounding box center [18, 142] width 4 height 4
click at [0, 0] on input "checkbox" at bounding box center [0, 0] width 0 height 0
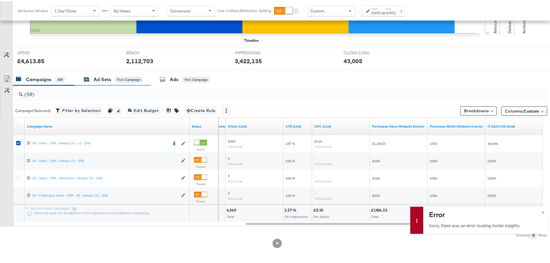
click at [96, 79] on div "Ad Sets" at bounding box center [103, 78] width 18 height 7
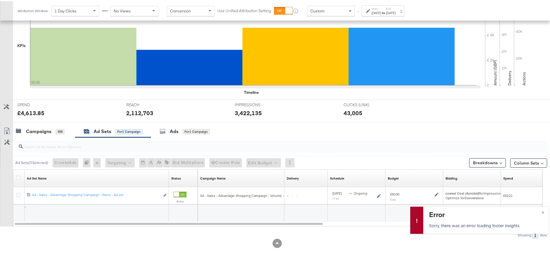
scroll to position [158, 0]
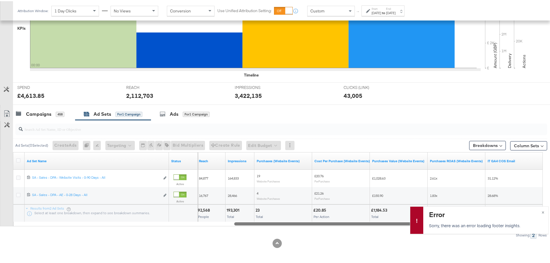
drag, startPoint x: 189, startPoint y: 223, endPoint x: 554, endPoint y: 223, distance: 365.1
click at [541, 212] on span "×" at bounding box center [542, 210] width 3 height 7
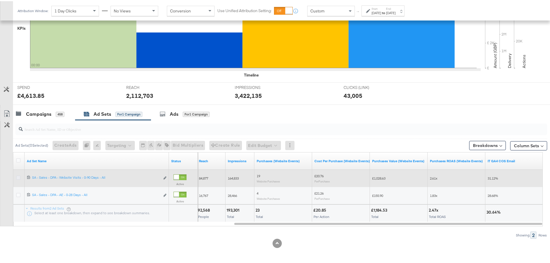
click at [19, 177] on icon at bounding box center [18, 176] width 4 height 4
click at [0, 0] on input "checkbox" at bounding box center [0, 0] width 0 height 0
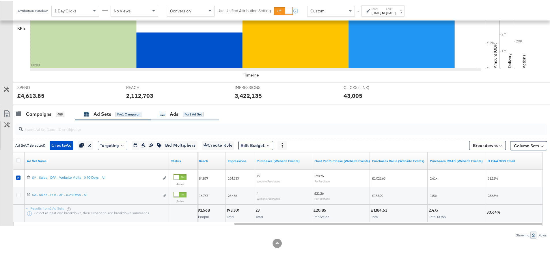
click at [189, 109] on div "Ads for 1 Ad Set" at bounding box center [185, 113] width 68 height 12
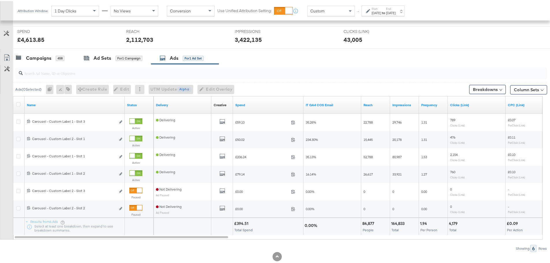
scroll to position [216, 0]
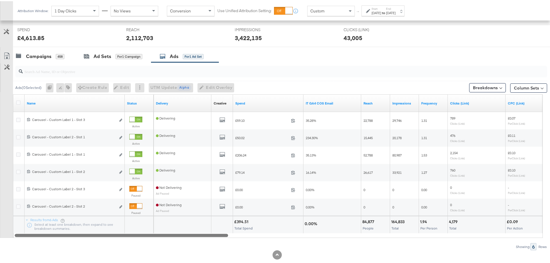
drag, startPoint x: 174, startPoint y: 234, endPoint x: 85, endPoint y: 255, distance: 91.1
click at [85, 255] on div "KPIs Performance & KPIs Customize KPIs ✔ Clicks (Link) ✔ Reach ✔ Impressions ✔ …" at bounding box center [277, 86] width 554 height 376
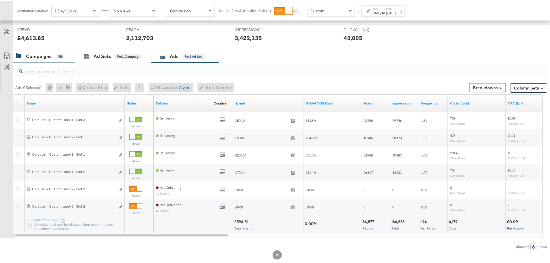
click at [32, 51] on div "Campaigns 458" at bounding box center [44, 55] width 62 height 12
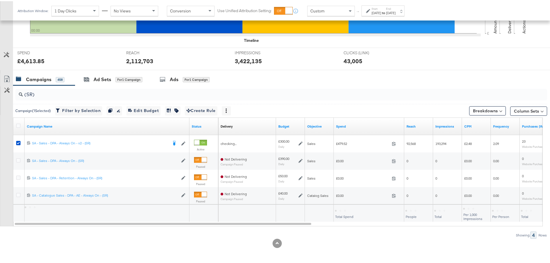
scroll to position [192, 0]
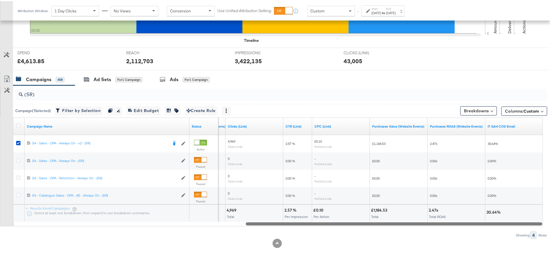
drag, startPoint x: 111, startPoint y: 222, endPoint x: 461, endPoint y: 231, distance: 350.8
click at [461, 231] on div "(SR) Campaign ( 1 Selected) Filter by Selection Filter 1 campaign Duplicate 1 c…" at bounding box center [273, 160] width 547 height 153
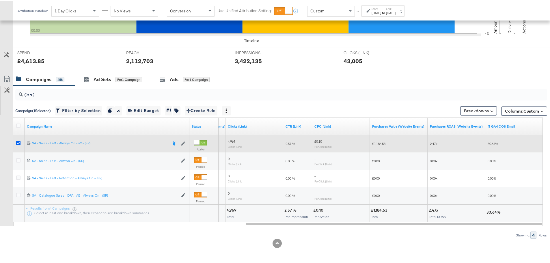
click at [17, 141] on icon at bounding box center [18, 142] width 4 height 4
click at [0, 0] on input "checkbox" at bounding box center [0, 0] width 0 height 0
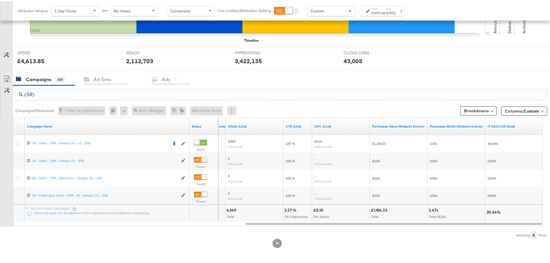
drag, startPoint x: 47, startPoint y: 86, endPoint x: 35, endPoint y: 89, distance: 11.8
click at [35, 89] on input "(SR)" at bounding box center [260, 90] width 475 height 11
drag, startPoint x: 45, startPoint y: 95, endPoint x: -1, endPoint y: 98, distance: 46.0
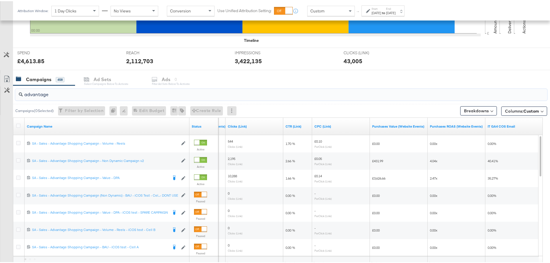
type input "advantage"
